Goal: Information Seeking & Learning: Learn about a topic

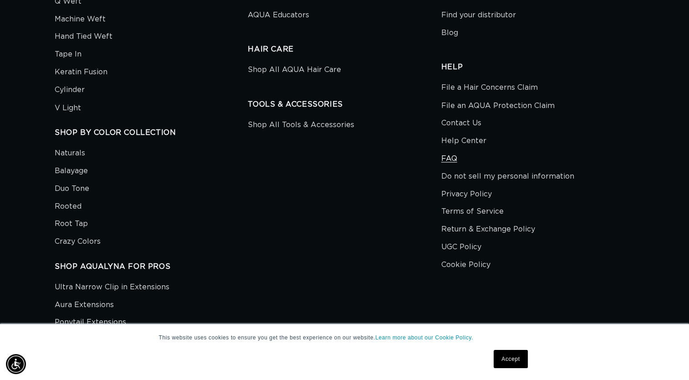
click at [449, 161] on link "FAQ" at bounding box center [449, 158] width 16 height 18
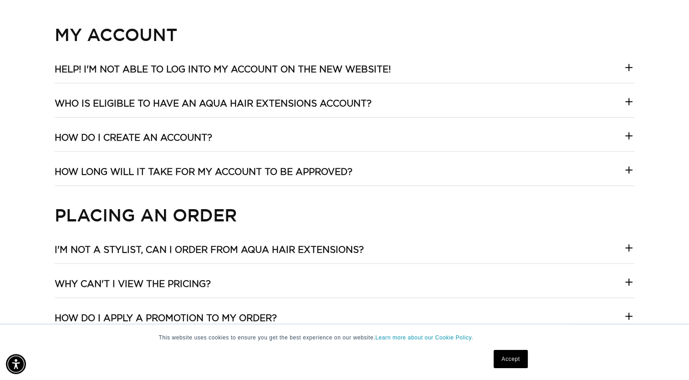
scroll to position [317, 0]
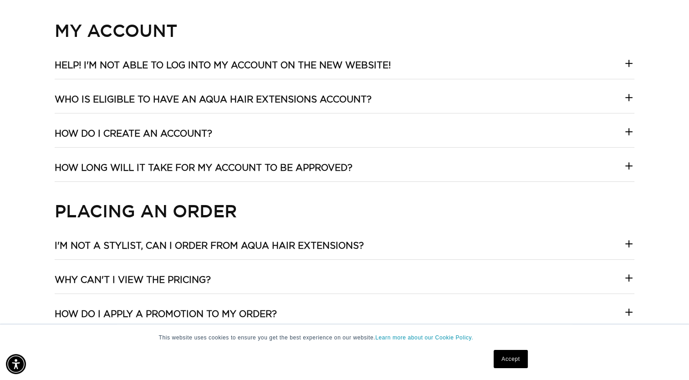
click at [632, 101] on icon at bounding box center [628, 97] width 11 height 11
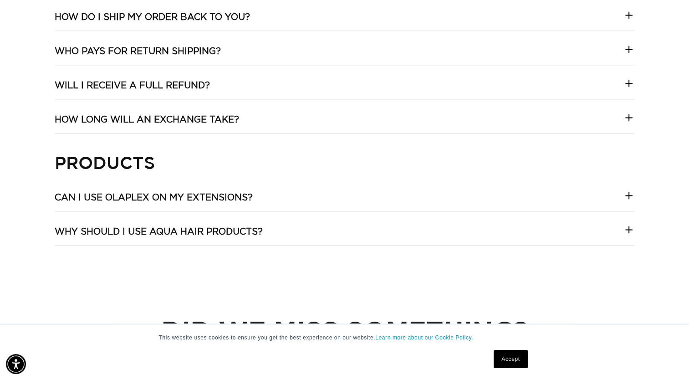
scroll to position [1131, 0]
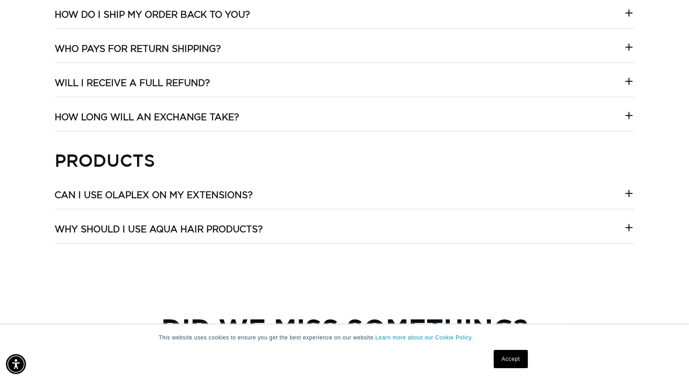
click at [623, 196] on icon at bounding box center [628, 193] width 11 height 11
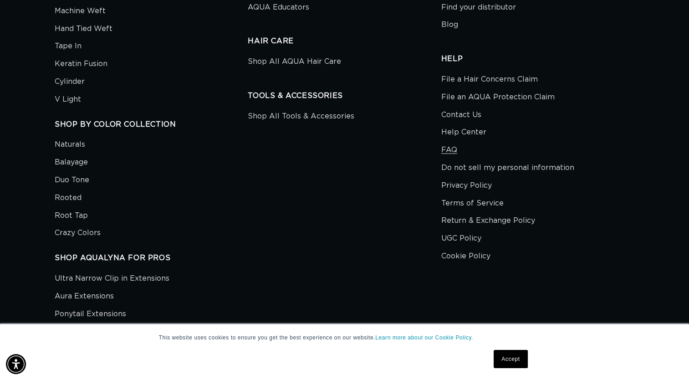
scroll to position [0, 0]
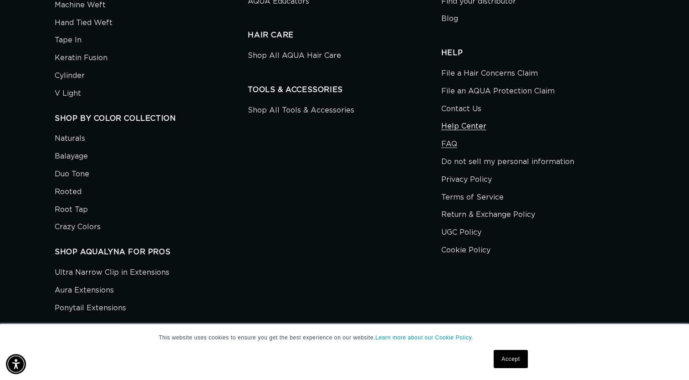
click at [477, 122] on link "Help Center" at bounding box center [463, 126] width 45 height 18
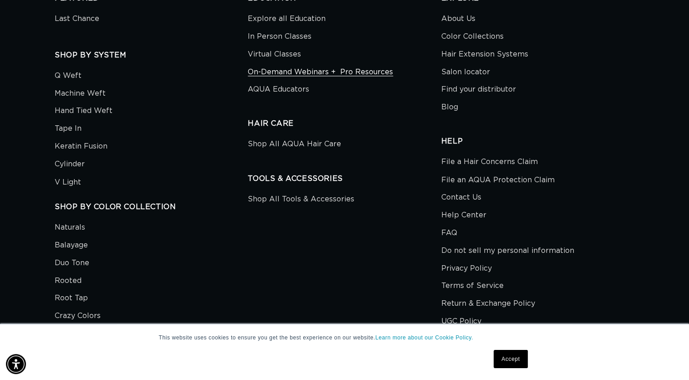
click at [344, 76] on link "On-Demand Webinars +  Pro Resources" at bounding box center [320, 72] width 145 height 18
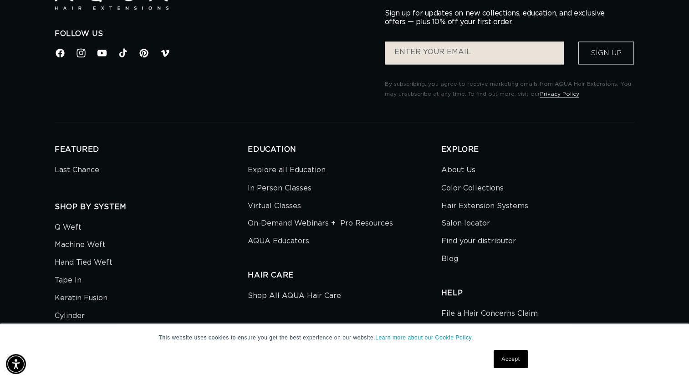
scroll to position [0, 1248]
click at [464, 174] on link "About Us" at bounding box center [458, 170] width 34 height 15
